Goal: Task Accomplishment & Management: Manage account settings

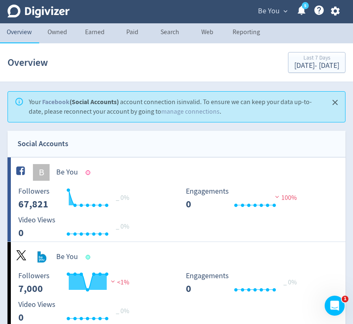
click at [334, 13] on icon "button" at bounding box center [334, 11] width 9 height 9
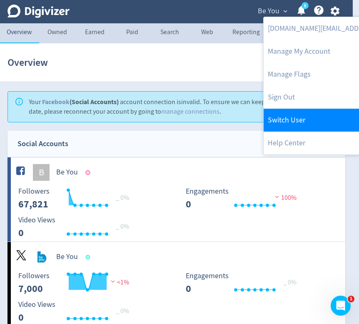
click at [307, 117] on link "Switch User" at bounding box center [349, 120] width 170 height 23
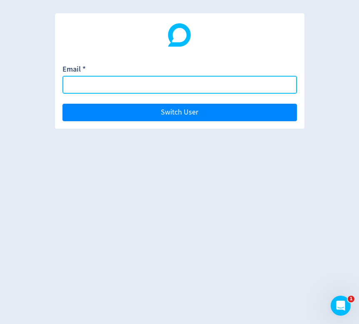
click at [267, 85] on input "Email *" at bounding box center [179, 85] width 235 height 18
type input "[EMAIL_ADDRESS][PERSON_NAME][DOMAIN_NAME]"
click at [62, 104] on button "Switch User" at bounding box center [179, 112] width 235 height 17
